Goal: Information Seeking & Learning: Learn about a topic

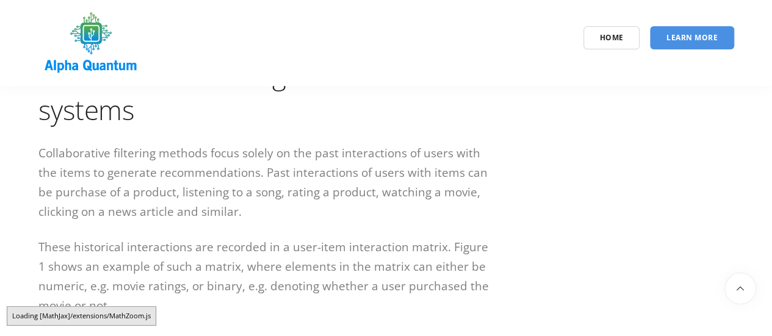
scroll to position [2869, 0]
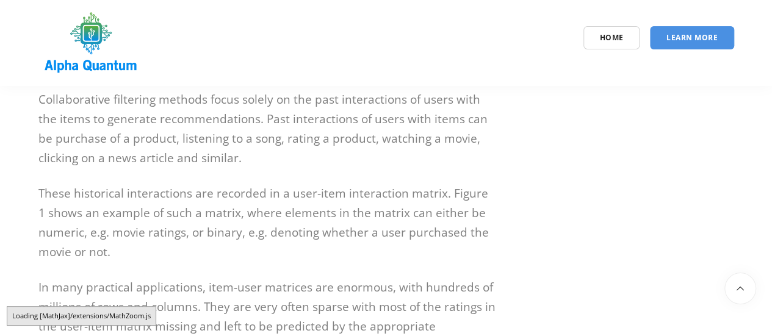
click at [316, 184] on p "These historical interactions are recorded in a user-item interaction matrix. F…" at bounding box center [267, 223] width 458 height 78
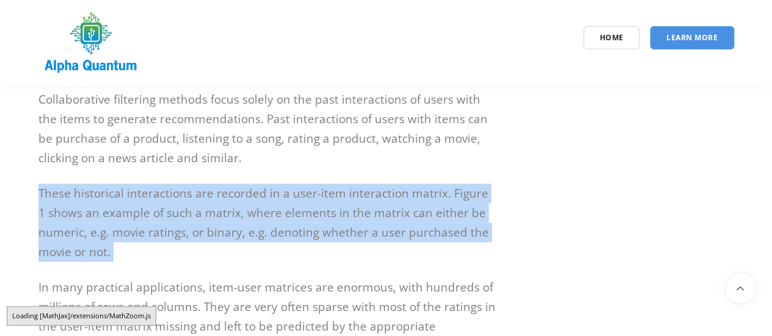
drag, startPoint x: 316, startPoint y: 170, endPoint x: 361, endPoint y: 189, distance: 48.4
click at [316, 184] on p "These historical interactions are recorded in a user-item interaction matrix. F…" at bounding box center [267, 223] width 458 height 78
click at [417, 204] on p "These historical interactions are recorded in a user-item interaction matrix. F…" at bounding box center [267, 223] width 458 height 78
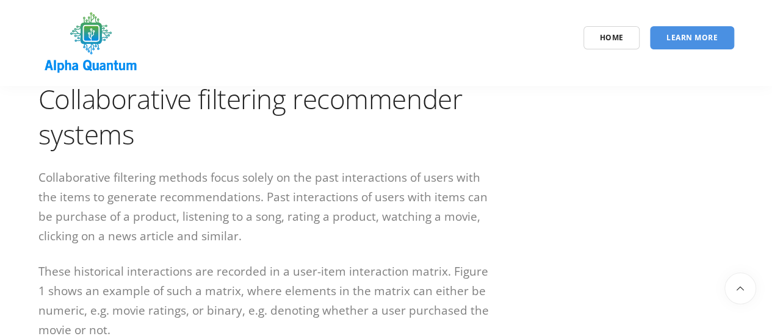
scroll to position [2747, 0]
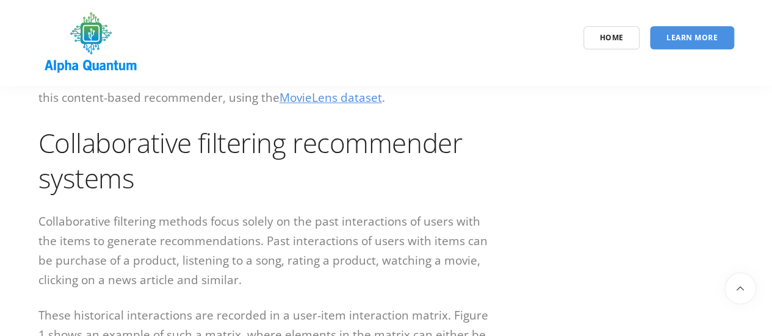
click at [404, 212] on p "Collaborative filtering methods focus solely on the past interactions of users …" at bounding box center [267, 251] width 458 height 78
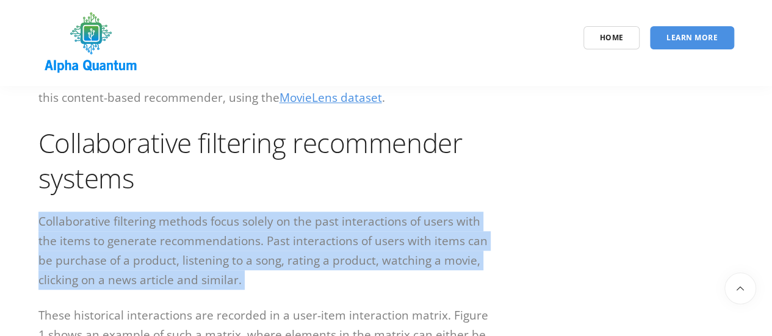
drag, startPoint x: 404, startPoint y: 198, endPoint x: 524, endPoint y: 226, distance: 123.0
click at [403, 212] on p "Collaborative filtering methods focus solely on the past interactions of users …" at bounding box center [267, 251] width 458 height 78
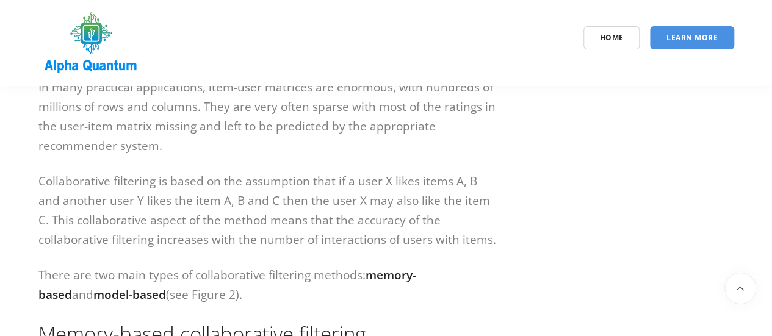
scroll to position [3113, 0]
